Goal: Information Seeking & Learning: Learn about a topic

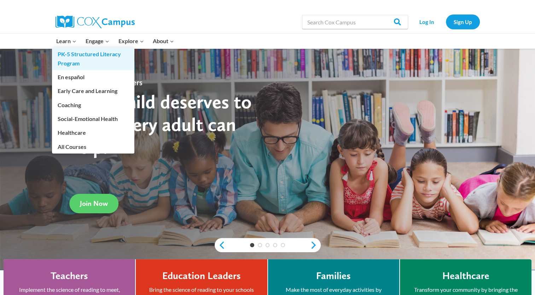
click at [74, 62] on link "PK-5 Structured Literacy Program" at bounding box center [93, 58] width 82 height 23
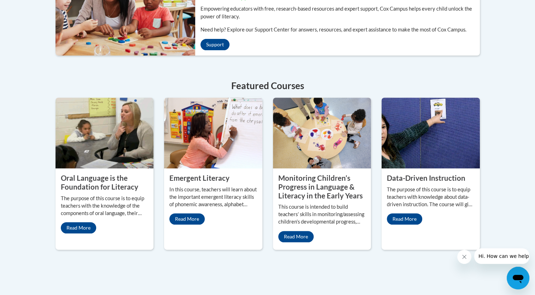
scroll to position [267, 0]
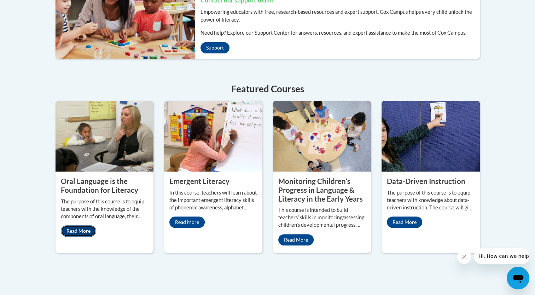
click at [69, 233] on link "Read More" at bounding box center [78, 230] width 35 height 11
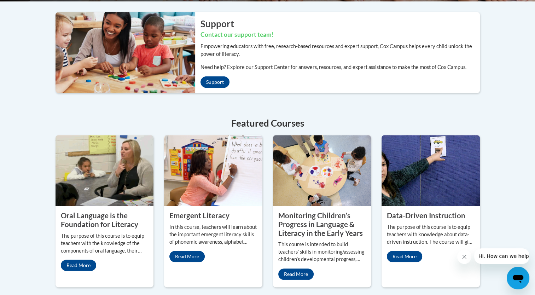
scroll to position [233, 0]
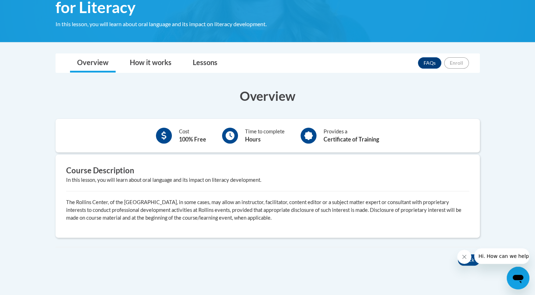
scroll to position [137, 0]
